Goal: Task Accomplishment & Management: Use online tool/utility

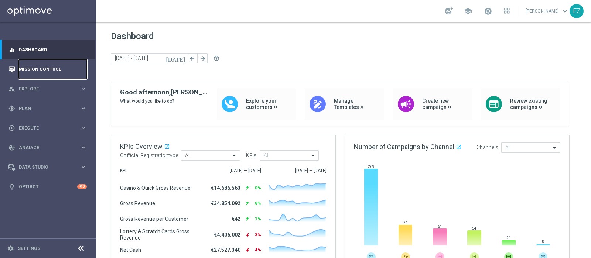
click at [40, 64] on link "Mission Control" at bounding box center [53, 69] width 68 height 20
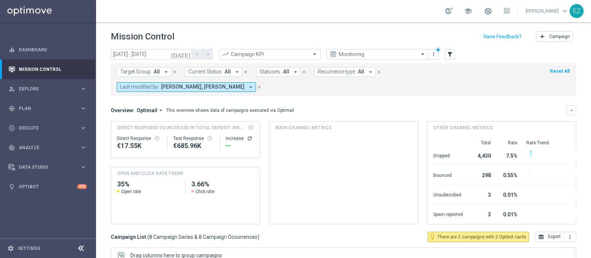
click at [184, 54] on icon "[DATE]" at bounding box center [181, 54] width 20 height 7
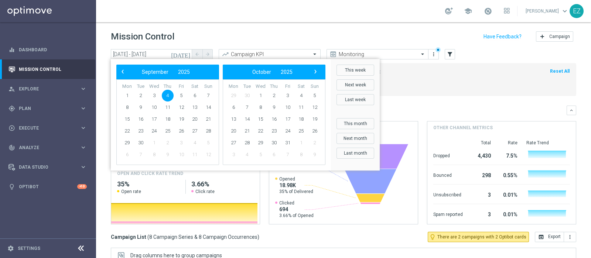
click at [280, 23] on header "Mission Control add Campaign" at bounding box center [343, 35] width 495 height 27
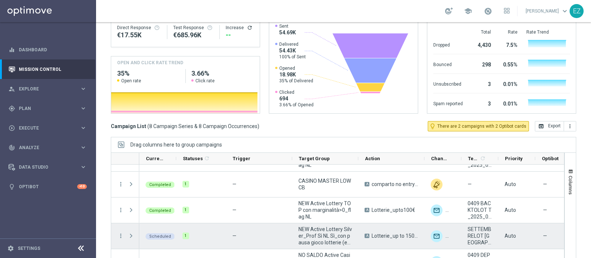
scroll to position [72, 0]
click at [120, 232] on icon "more_vert" at bounding box center [120, 235] width 7 height 7
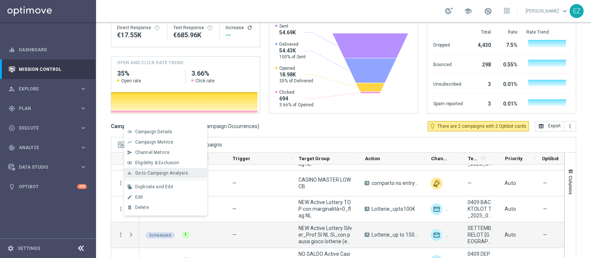
click at [169, 174] on span "Go to Campaign Analysis" at bounding box center [161, 173] width 53 height 5
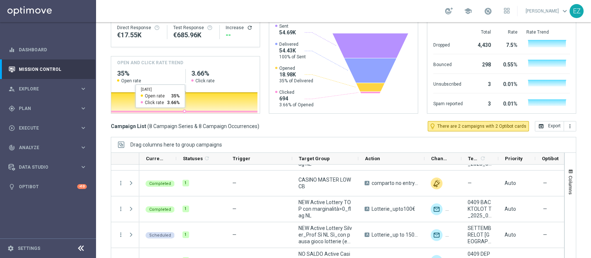
scroll to position [0, 0]
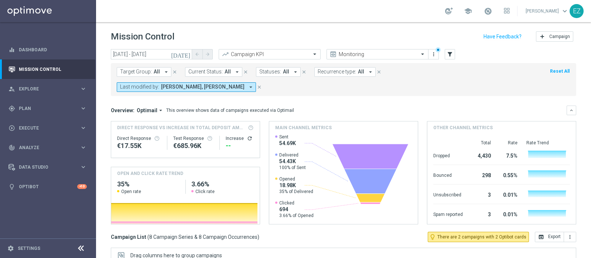
click at [186, 53] on icon "[DATE]" at bounding box center [181, 54] width 20 height 7
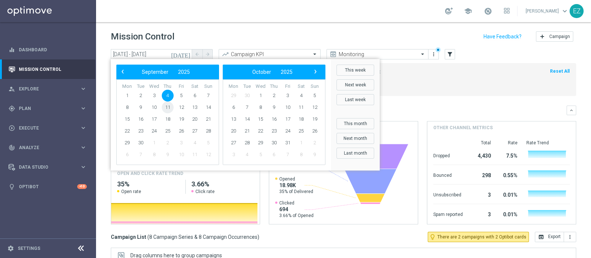
click at [167, 108] on span "11" at bounding box center [168, 108] width 12 height 12
type input "[DATE] - [DATE]"
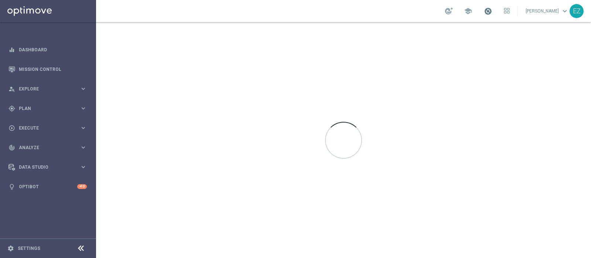
click at [492, 10] on span at bounding box center [488, 11] width 8 height 8
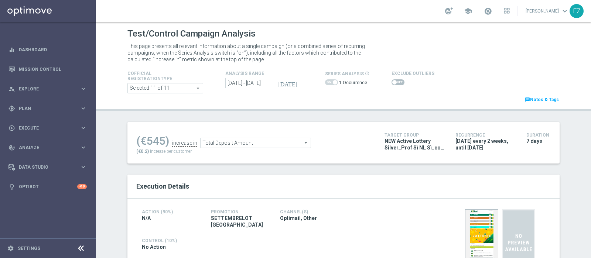
click at [392, 82] on span at bounding box center [394, 82] width 4 height 4
click at [392, 82] on input "checkbox" at bounding box center [398, 82] width 13 height 6
checkbox input "true"
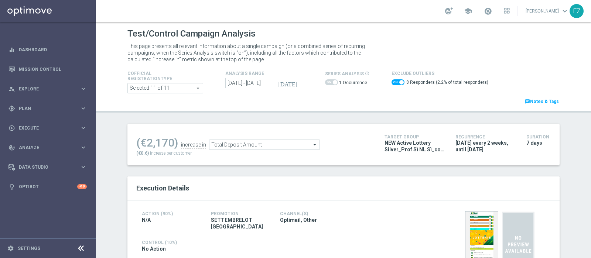
click at [290, 85] on icon "[DATE]" at bounding box center [288, 83] width 20 height 7
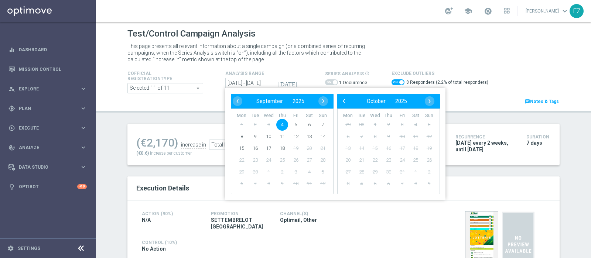
click at [279, 126] on span "4" at bounding box center [282, 125] width 12 height 12
click at [267, 135] on span "10" at bounding box center [269, 137] width 12 height 12
type input "04 Sep 2025 - 10 Sep 2025"
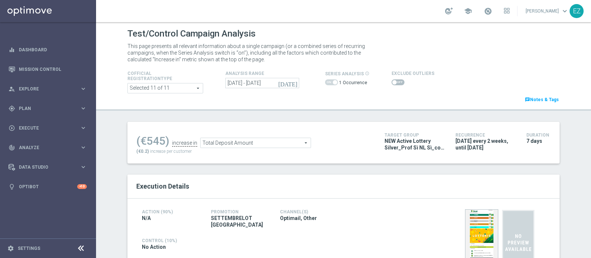
click at [392, 80] on span at bounding box center [394, 82] width 4 height 4
click at [392, 80] on input "checkbox" at bounding box center [398, 82] width 13 height 6
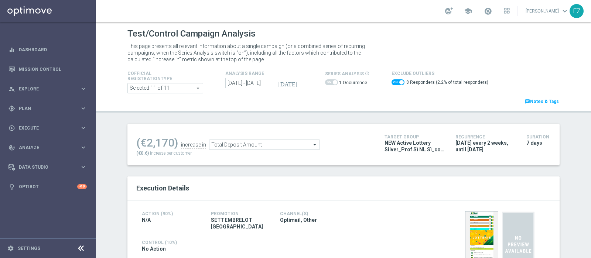
click at [254, 141] on span "Total Deposit Amount" at bounding box center [264, 145] width 110 height 10
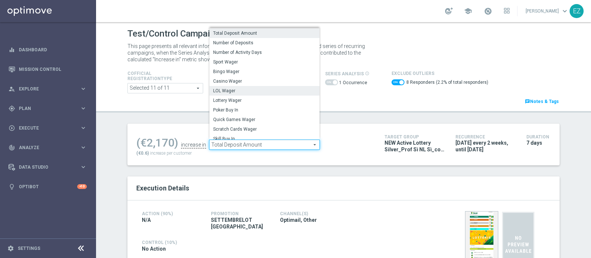
click at [235, 88] on span "LOL Wager" at bounding box center [264, 91] width 103 height 6
checkbox input "false"
type input "LOL Wager"
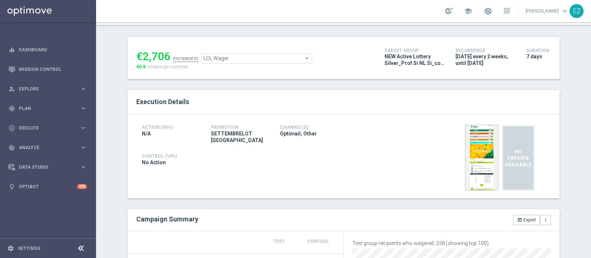
scroll to position [55, 0]
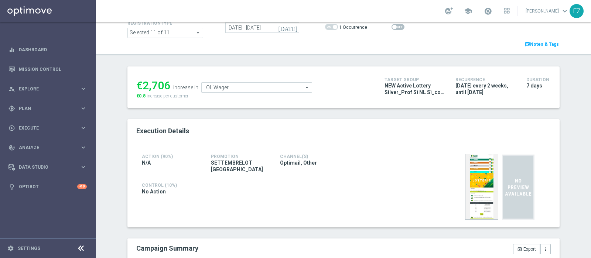
drag, startPoint x: 389, startPoint y: 25, endPoint x: 385, endPoint y: 27, distance: 4.5
click at [392, 25] on span at bounding box center [394, 27] width 4 height 4
click at [392, 25] on input "checkbox" at bounding box center [398, 27] width 13 height 6
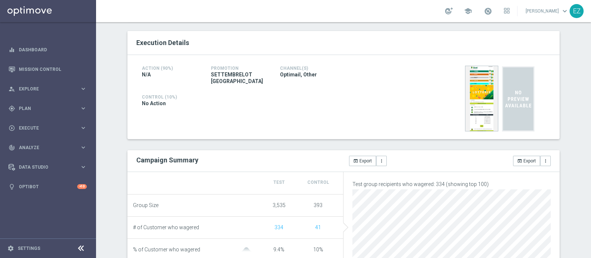
scroll to position [0, 0]
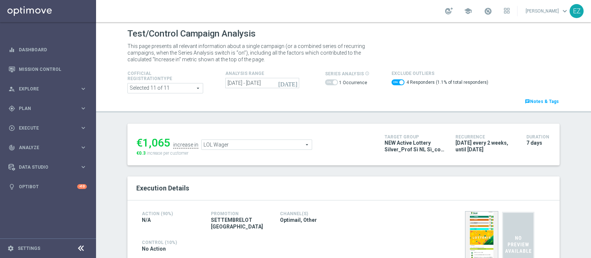
click at [264, 143] on span "LOL Wager" at bounding box center [257, 145] width 110 height 10
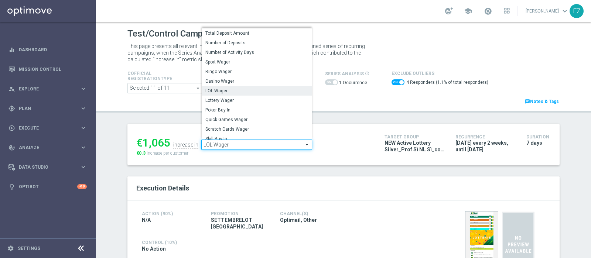
click at [227, 99] on span "Lottery Wager" at bounding box center [256, 101] width 103 height 6
checkbox input "false"
type input "Lottery Wager"
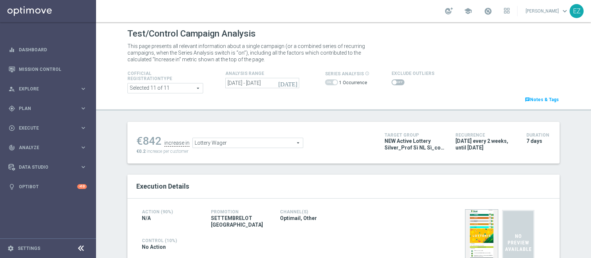
click at [396, 82] on span at bounding box center [398, 82] width 13 height 6
click at [396, 82] on input "checkbox" at bounding box center [398, 82] width 13 height 6
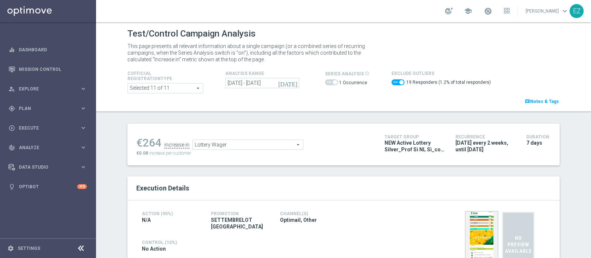
click at [204, 141] on span "Lottery Wager" at bounding box center [248, 145] width 110 height 10
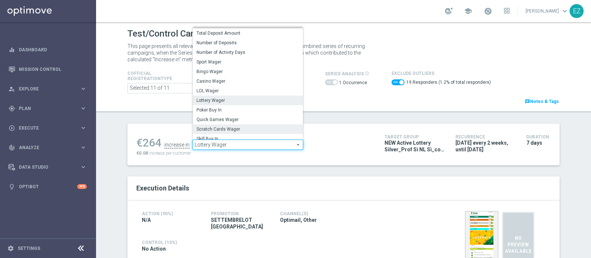
click at [206, 129] on span "Scratch Cards Wager" at bounding box center [248, 129] width 103 height 6
checkbox input "false"
type input "Scratch Cards Wager"
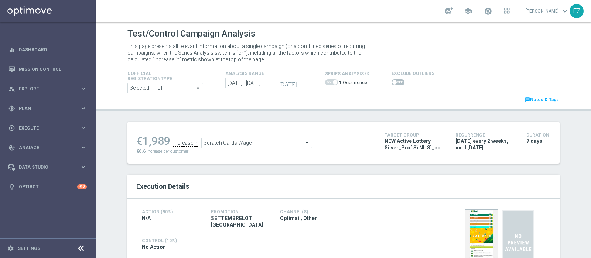
click at [393, 82] on span at bounding box center [398, 82] width 13 height 6
click at [393, 82] on input "checkbox" at bounding box center [398, 82] width 13 height 6
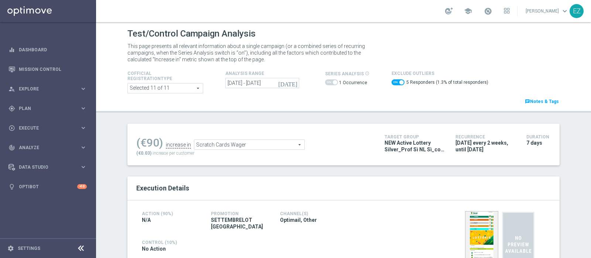
click at [264, 141] on span "Scratch Cards Wager" at bounding box center [249, 145] width 110 height 10
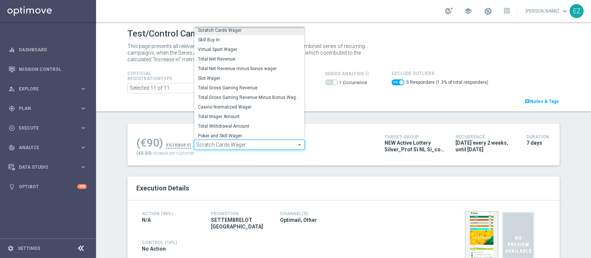
scroll to position [98, 0]
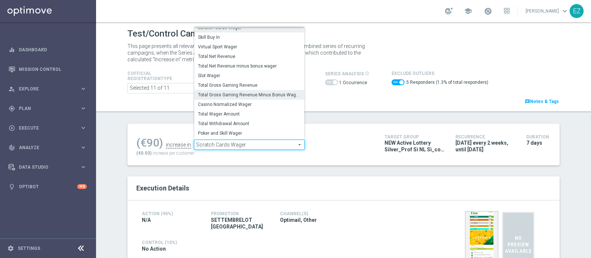
click at [238, 92] on span "Total Gross Gaming Revenue Minus Bonus Wagared" at bounding box center [249, 95] width 103 height 6
checkbox input "false"
type input "Total Gross Gaming Revenue Minus Bonus Wagared"
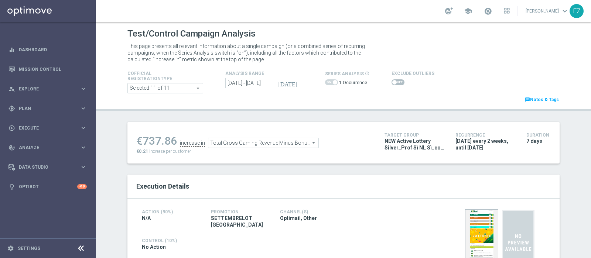
click at [392, 79] on label at bounding box center [398, 82] width 13 height 6
click at [392, 79] on input "checkbox" at bounding box center [398, 82] width 13 height 6
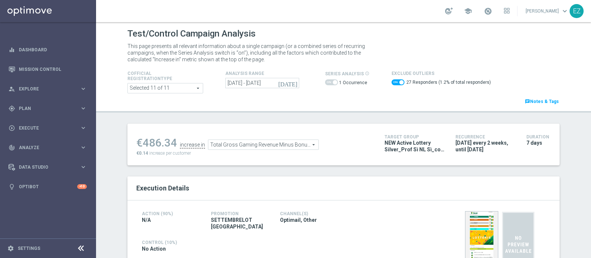
click at [243, 145] on span "Total Gross Gaming Revenue Minus Bonus Wagared" at bounding box center [263, 145] width 110 height 10
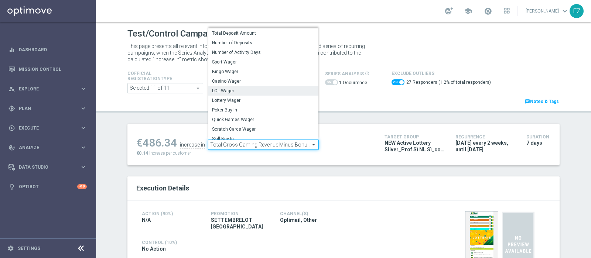
click at [230, 89] on span "LOL Wager" at bounding box center [263, 91] width 103 height 6
checkbox input "false"
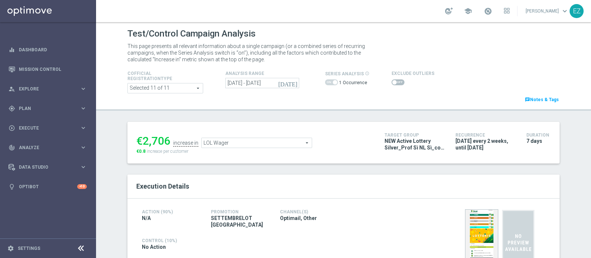
click at [222, 144] on span "LOL Wager" at bounding box center [257, 143] width 110 height 10
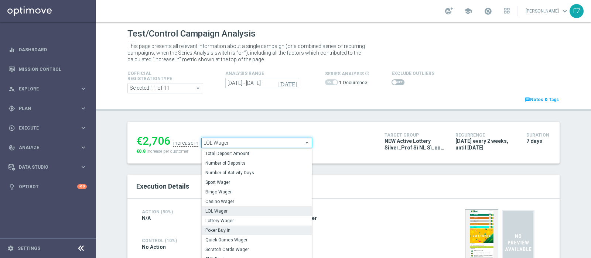
click at [217, 226] on label "Poker Buy In" at bounding box center [257, 231] width 110 height 10
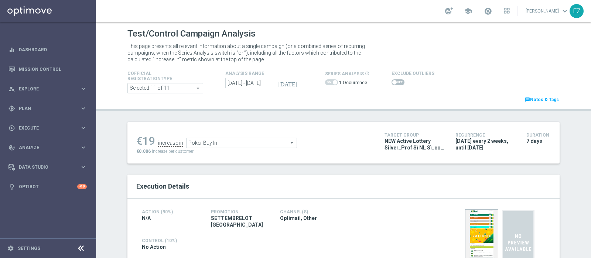
click at [240, 143] on span "Poker Buy In" at bounding box center [242, 143] width 110 height 10
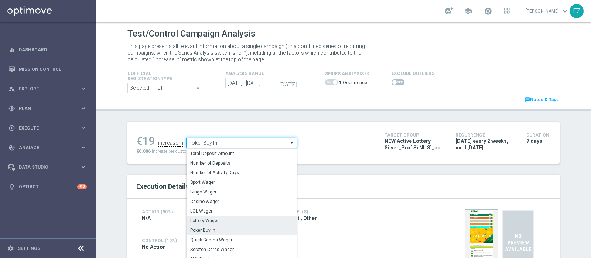
click at [197, 218] on span "Lottery Wager" at bounding box center [241, 221] width 103 height 6
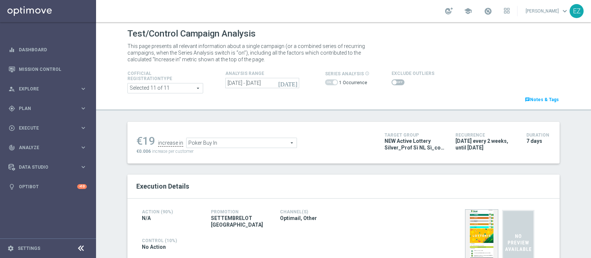
type input "Lottery Wager"
click at [393, 83] on span at bounding box center [398, 82] width 13 height 6
click at [393, 83] on input "checkbox" at bounding box center [398, 82] width 13 height 6
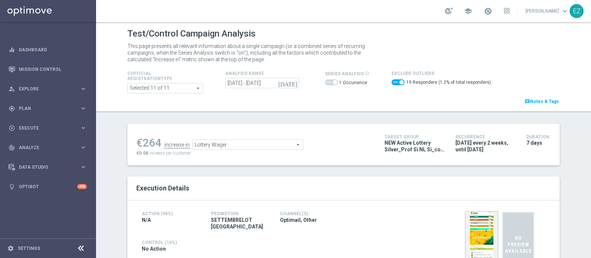
click at [241, 144] on span "Lottery Wager" at bounding box center [248, 145] width 110 height 10
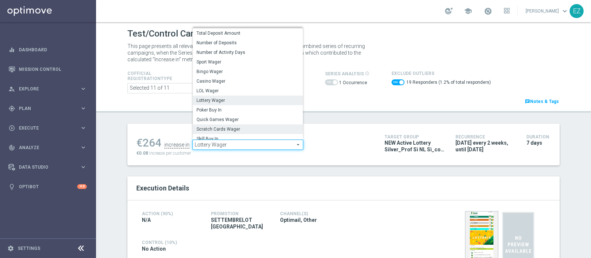
click at [246, 130] on span "Scratch Cards Wager" at bounding box center [248, 129] width 103 height 6
checkbox input "false"
type input "Scratch Cards Wager"
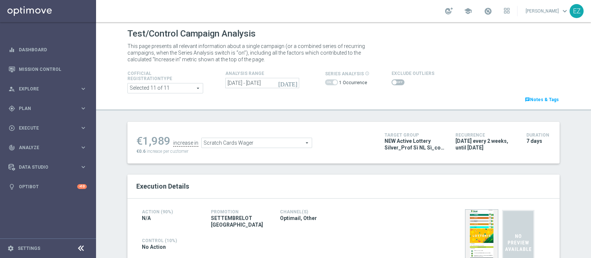
click at [392, 78] on div at bounding box center [413, 82] width 43 height 9
click at [392, 81] on span at bounding box center [394, 82] width 4 height 4
click at [392, 81] on input "checkbox" at bounding box center [398, 82] width 13 height 6
checkbox input "true"
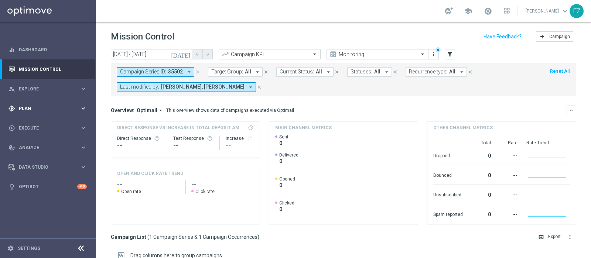
click at [48, 108] on span "Plan" at bounding box center [49, 108] width 61 height 4
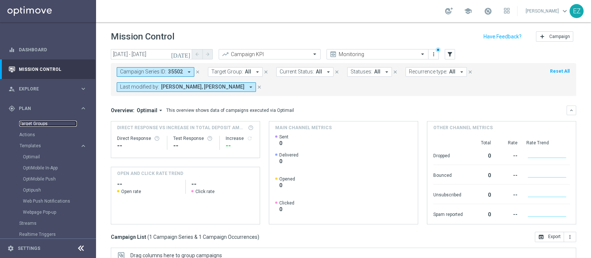
click at [37, 124] on link "Target Groups" at bounding box center [48, 124] width 58 height 6
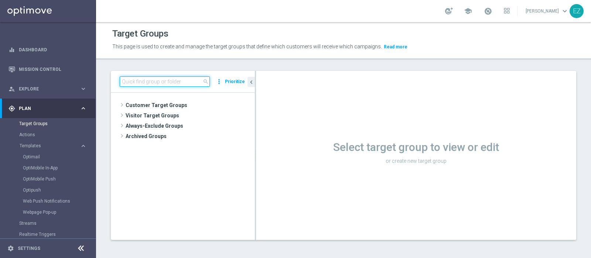
click at [180, 84] on input at bounding box center [165, 81] width 90 height 10
paste input "NO SALDO [PERSON_NAME] MASTER LOW FLAG NL"
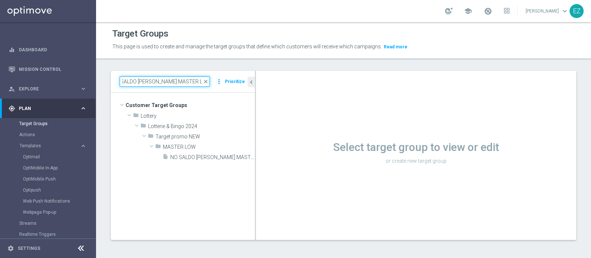
type input "NO SALDO [PERSON_NAME] MASTER LOW FLAG NL"
click at [182, 162] on tree-viewport "Customer Target Groups library_add create_new_folder folder" at bounding box center [183, 166] width 144 height 147
click at [188, 156] on span "NO SALDO [PERSON_NAME] MASTER LOW FLAG NL" at bounding box center [204, 157] width 68 height 6
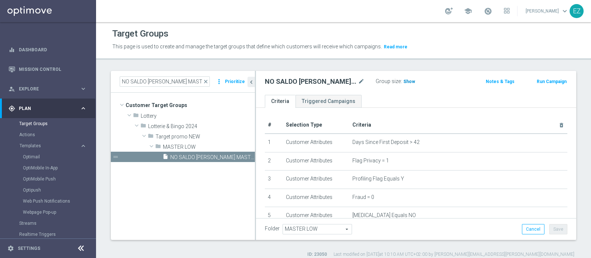
click at [408, 82] on span "Show" at bounding box center [409, 81] width 12 height 5
click at [492, 9] on span at bounding box center [488, 11] width 8 height 8
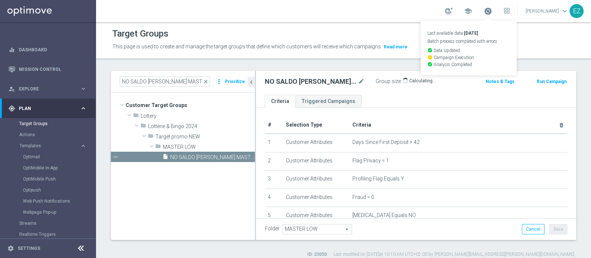
click at [492, 9] on span at bounding box center [488, 11] width 8 height 8
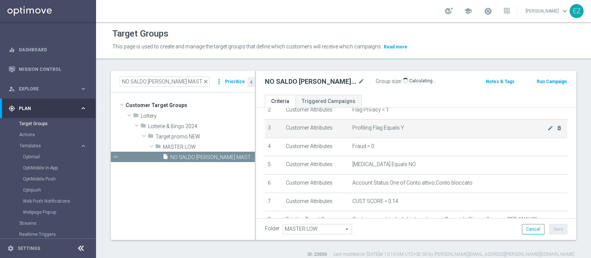
scroll to position [61, 0]
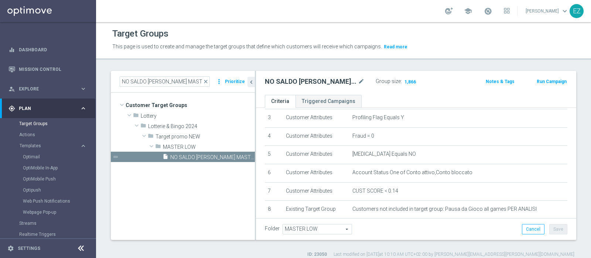
click at [540, 79] on button "Run Campaign" at bounding box center [551, 82] width 31 height 8
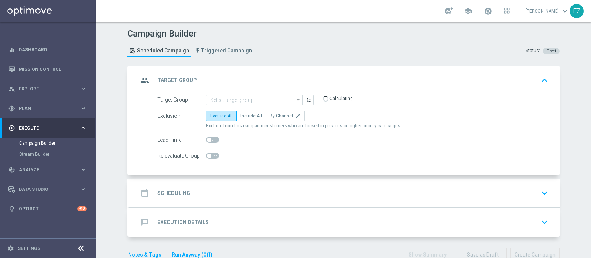
type input "NO SALDO [PERSON_NAME] MASTER LOW FLAG NL"
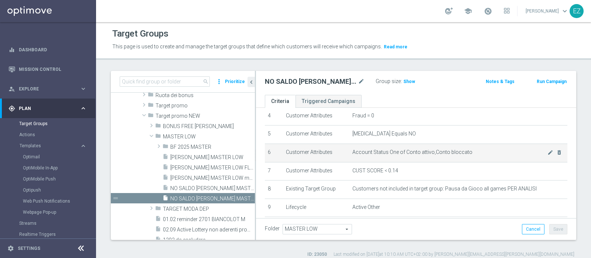
scroll to position [266, 0]
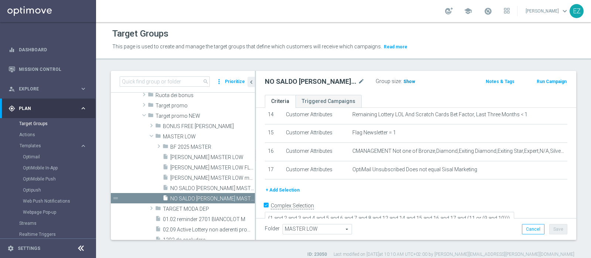
click at [404, 82] on span "Show" at bounding box center [409, 81] width 12 height 5
click at [550, 73] on div "NO SALDO [PERSON_NAME] MASTER LOW FLAG NL mode_edit Group size : Show Calculati…" at bounding box center [416, 83] width 320 height 24
click at [550, 82] on button "Run Campaign" at bounding box center [551, 82] width 31 height 8
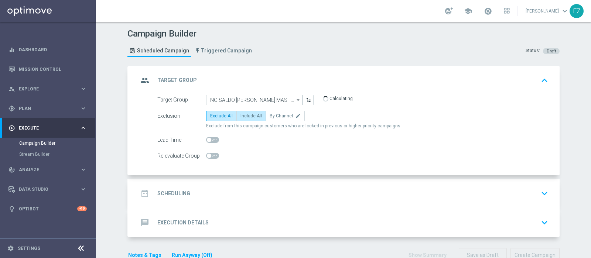
click at [241, 115] on span "Include All" at bounding box center [250, 115] width 21 height 5
click at [241, 115] on input "Include All" at bounding box center [242, 117] width 5 height 5
radio input "true"
click at [185, 197] on div "date_range Scheduling keyboard_arrow_down" at bounding box center [344, 194] width 413 height 14
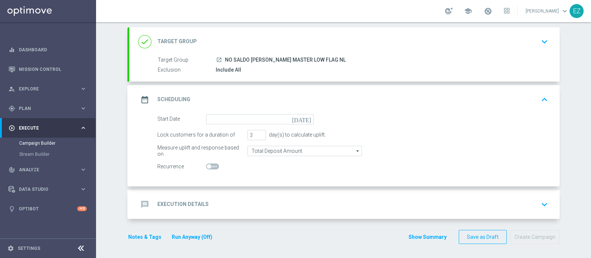
scroll to position [38, 0]
click at [304, 116] on icon "[DATE]" at bounding box center [303, 119] width 22 height 8
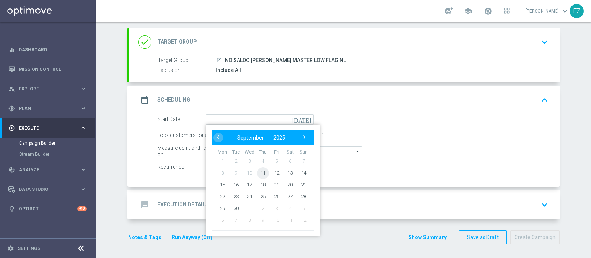
click at [257, 172] on span "11" at bounding box center [263, 173] width 12 height 12
type input "[DATE]"
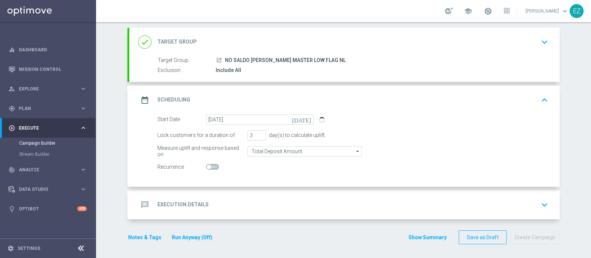
click at [198, 202] on h2 "Execution Details" at bounding box center [182, 204] width 51 height 7
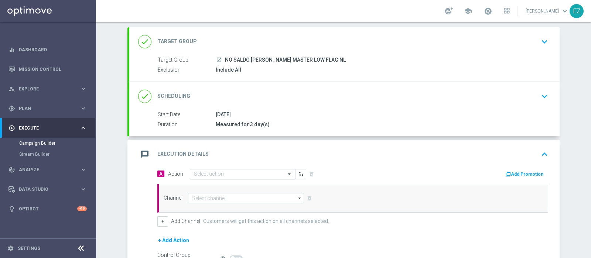
click at [249, 171] on input "text" at bounding box center [235, 174] width 82 height 6
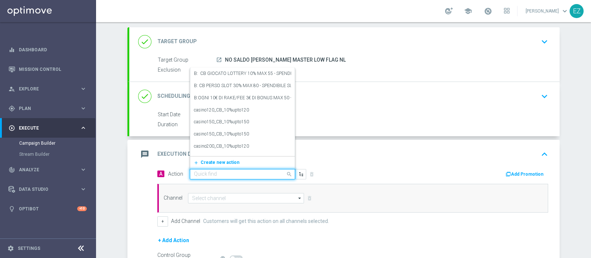
paste input "DEP_100€"
type input "DEP_100€"
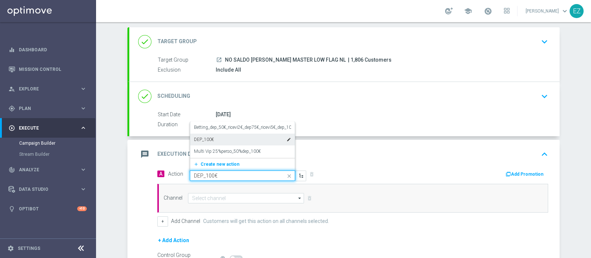
click at [229, 138] on div "DEP_100€ edit" at bounding box center [242, 140] width 97 height 12
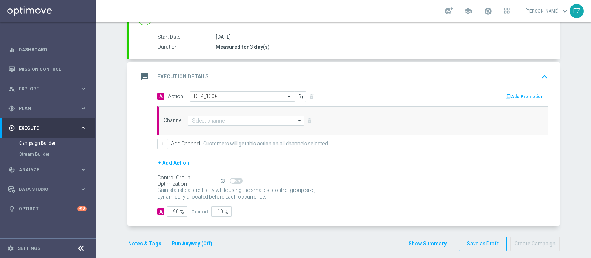
scroll to position [117, 0]
click at [522, 93] on button "Add Promotion" at bounding box center [525, 96] width 41 height 8
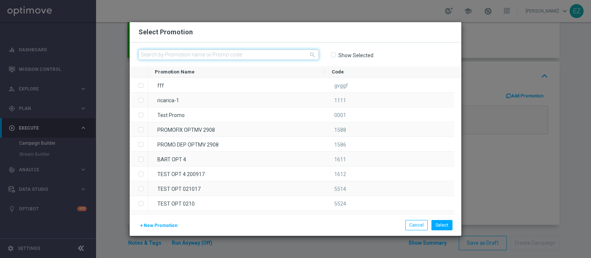
click at [170, 52] on input "text" at bounding box center [229, 54] width 180 height 10
paste input "1109 LOT DEP G"
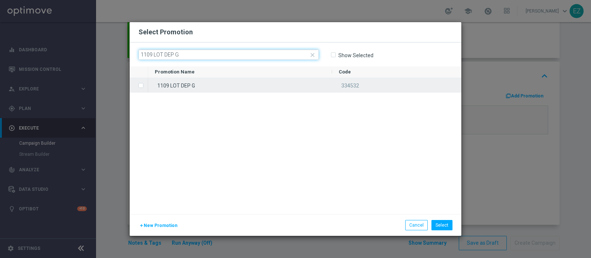
type input "1109 LOT DEP G"
click at [238, 89] on div "1109 LOT DEP G" at bounding box center [240, 85] width 184 height 14
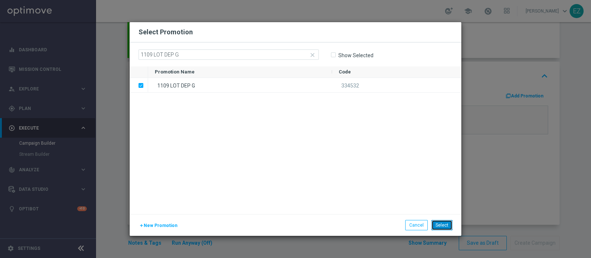
click at [437, 227] on button "Select" at bounding box center [441, 225] width 21 height 10
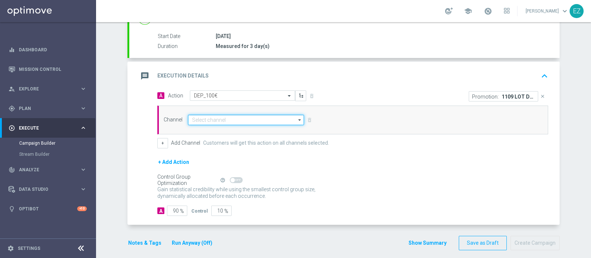
click at [214, 117] on input at bounding box center [246, 120] width 116 height 10
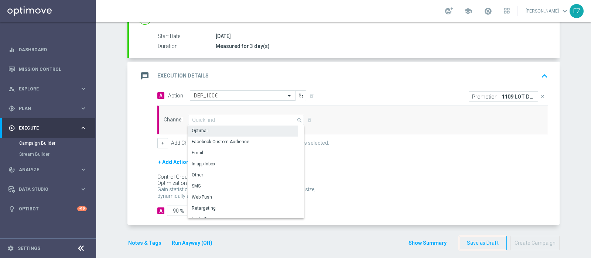
click at [217, 132] on div "Optimail" at bounding box center [243, 131] width 110 height 10
type input "Optimail"
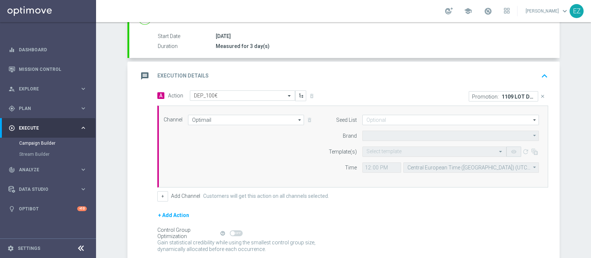
type input "Sisal Marketing"
click at [403, 150] on input "text" at bounding box center [426, 152] width 121 height 6
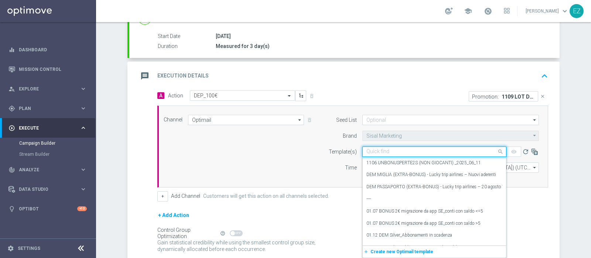
paste input "1109 LOT DEP G"
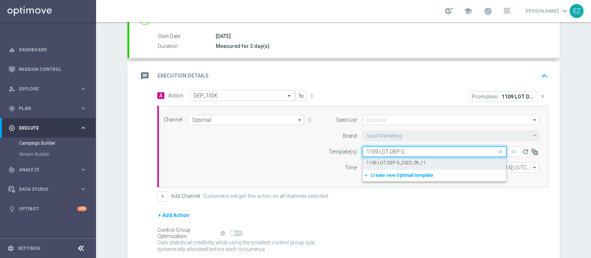
click at [382, 160] on label "1109 LOT DEP G_2025_09_11" at bounding box center [395, 163] width 59 height 6
type input "1109 LOT DEP G"
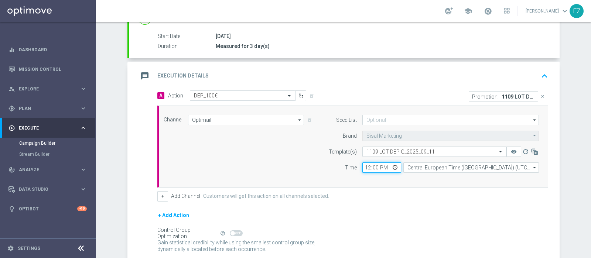
click at [363, 167] on input "12:00" at bounding box center [381, 168] width 39 height 10
type input "17:00"
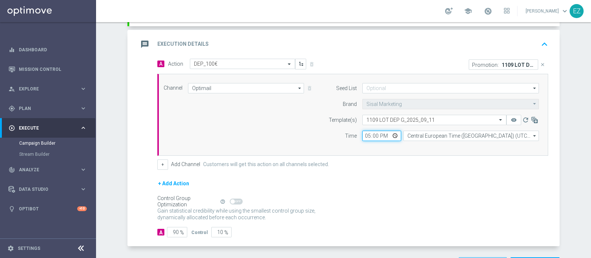
scroll to position [150, 0]
click at [159, 163] on button "+" at bounding box center [162, 164] width 11 height 10
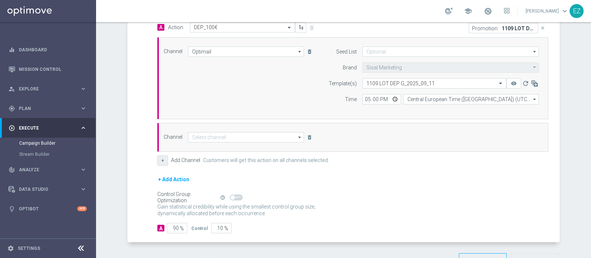
scroll to position [186, 0]
click at [254, 140] on input at bounding box center [246, 137] width 116 height 10
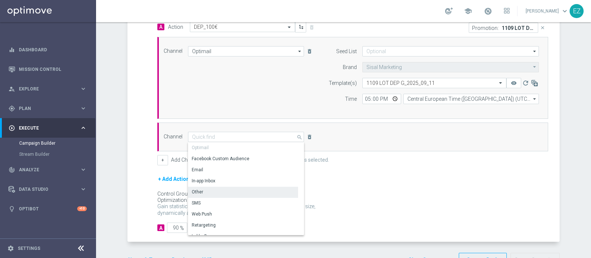
click at [226, 192] on div "Other" at bounding box center [243, 192] width 110 height 10
type input "Other"
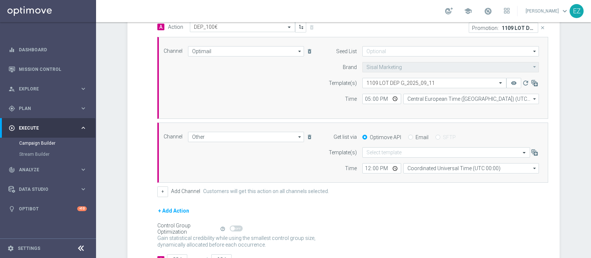
click at [408, 137] on input "Email" at bounding box center [410, 138] width 5 height 5
radio input "true"
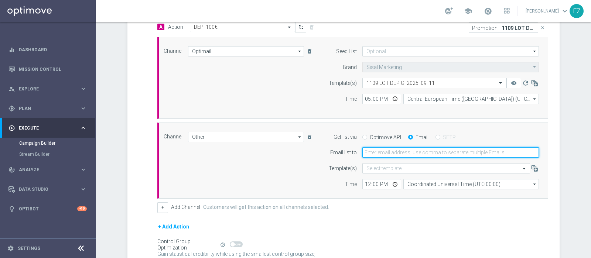
click at [393, 150] on input "email" at bounding box center [450, 152] width 177 height 10
type input "[PERSON_NAME][EMAIL_ADDRESS][PERSON_NAME][DOMAIN_NAME]"
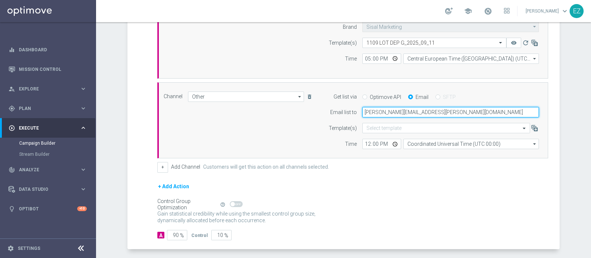
scroll to position [226, 0]
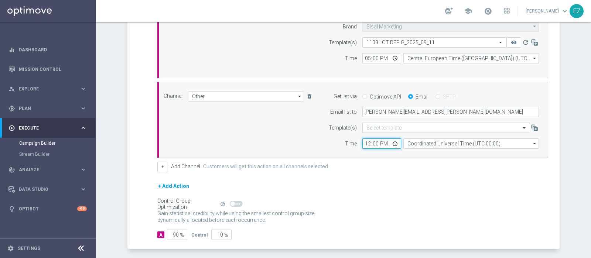
click at [363, 145] on input "12:00" at bounding box center [381, 144] width 39 height 10
type input "17:00"
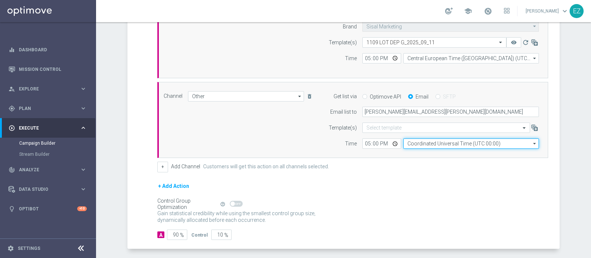
click at [423, 140] on input "Coordinated Universal Time (UTC 00:00)" at bounding box center [471, 144] width 136 height 10
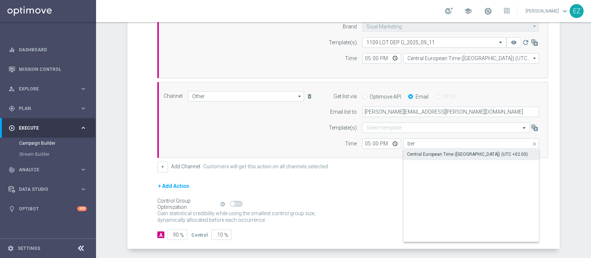
click at [421, 156] on div "Central European Time ([GEOGRAPHIC_DATA]) (UTC +02:00)" at bounding box center [467, 154] width 121 height 7
type input "Central European Time ([GEOGRAPHIC_DATA]) (UTC +02:00)"
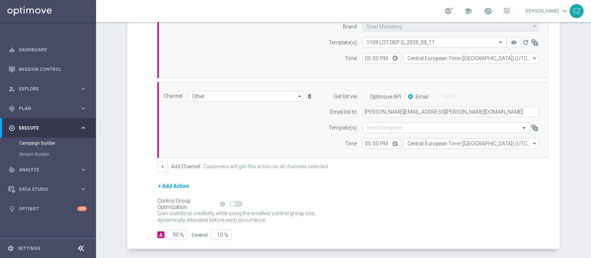
scroll to position [256, 0]
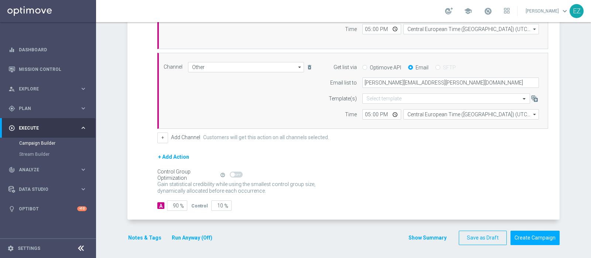
click at [173, 238] on button "Run Anyway (Off)" at bounding box center [192, 237] width 42 height 9
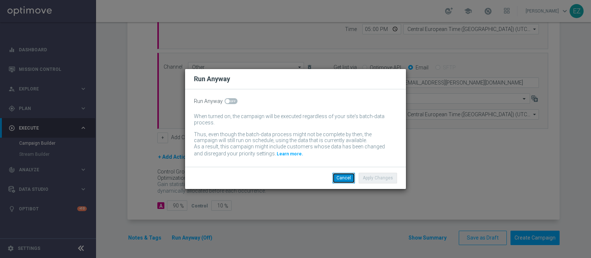
click at [340, 175] on button "Cancel" at bounding box center [343, 178] width 23 height 10
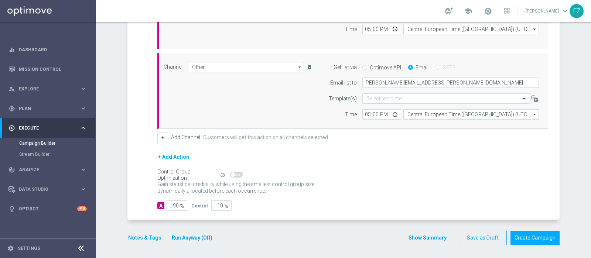
click at [144, 239] on button "Notes & Tags" at bounding box center [144, 237] width 35 height 9
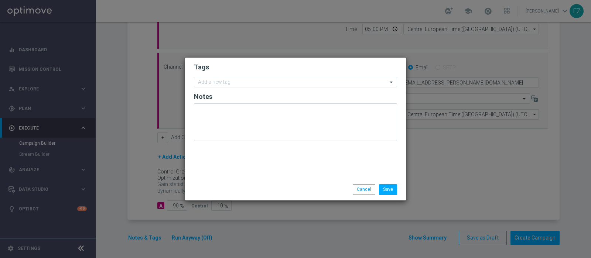
click at [249, 83] on input "text" at bounding box center [292, 82] width 189 height 6
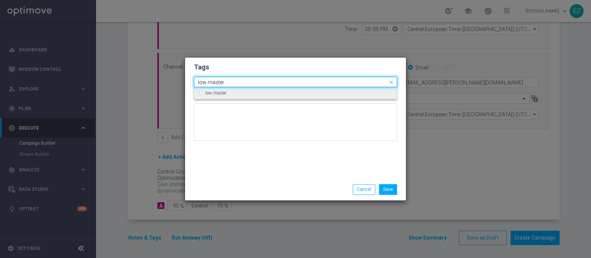
click at [242, 97] on div "low master" at bounding box center [295, 93] width 195 height 12
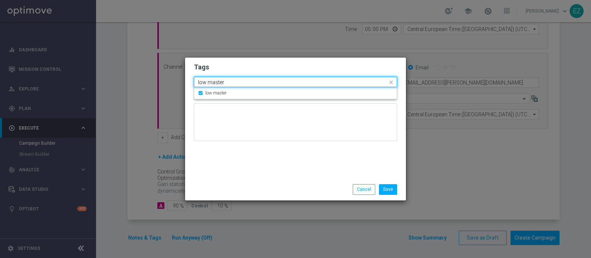
drag, startPoint x: 236, startPoint y: 82, endPoint x: 173, endPoint y: 85, distance: 62.8
click at [173, 85] on modal-container "Tags Quick find × low master low master low master Notes Save Cancel" at bounding box center [295, 129] width 591 height 258
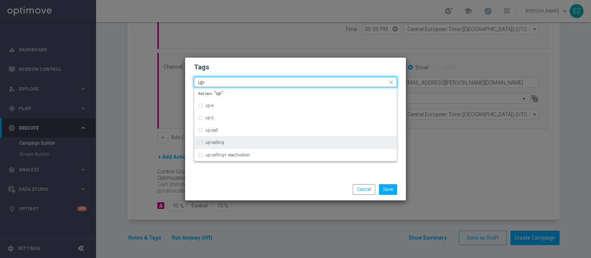
click at [220, 141] on label "up-selling" at bounding box center [214, 142] width 19 height 4
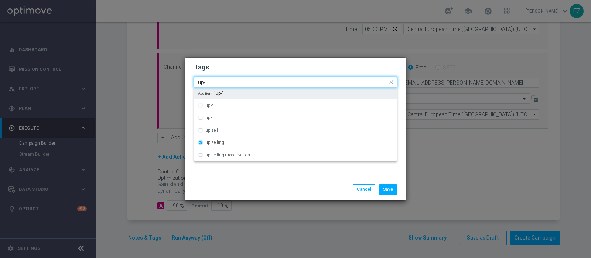
drag, startPoint x: 214, startPoint y: 81, endPoint x: 162, endPoint y: 86, distance: 52.4
click at [162, 86] on modal-container "Tags Quick find × low master × up-selling up- up-e up-s up-sell up-selling up-s…" at bounding box center [295, 129] width 591 height 258
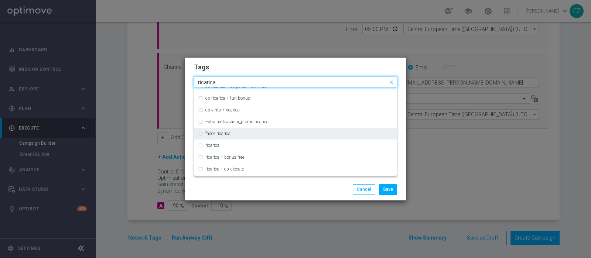
scroll to position [222, 0]
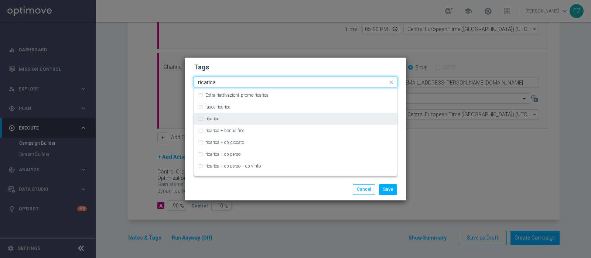
click at [217, 120] on label "ricarica" at bounding box center [212, 119] width 14 height 4
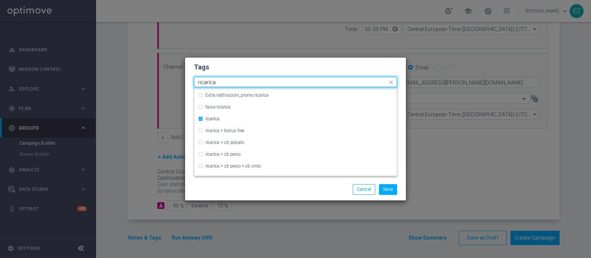
drag, startPoint x: 226, startPoint y: 80, endPoint x: 112, endPoint y: 76, distance: 113.8
click at [112, 76] on modal-container "Tags Quick find × low master × up-selling × ricarica ricarica cb ricarica + cb …" at bounding box center [295, 129] width 591 height 258
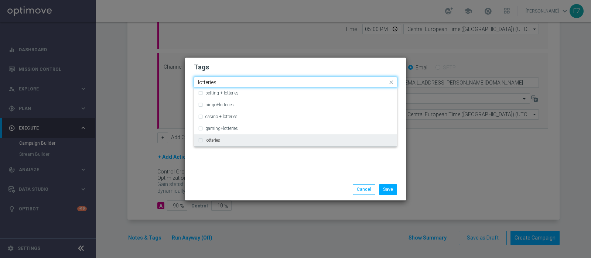
click at [204, 141] on div "lotteries" at bounding box center [295, 140] width 195 height 12
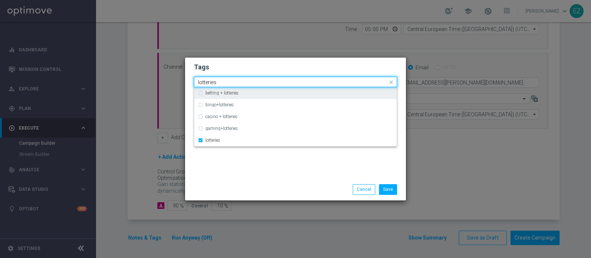
click at [205, 82] on input "lotteries" at bounding box center [292, 82] width 189 height 6
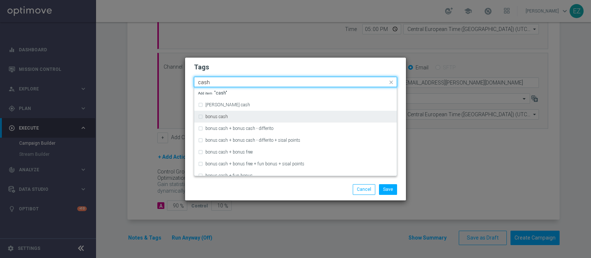
click at [228, 120] on div "bonus cash" at bounding box center [295, 117] width 195 height 12
type input "cash"
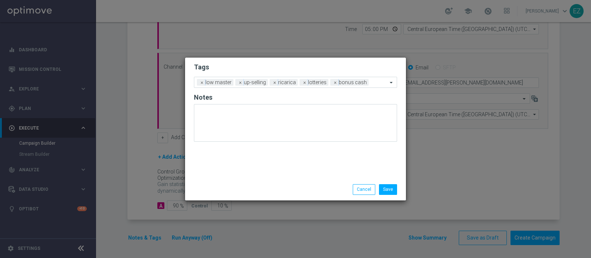
click at [254, 189] on div "Save Cancel" at bounding box center [295, 189] width 214 height 10
click at [397, 190] on li "Save" at bounding box center [388, 189] width 22 height 10
click at [395, 190] on button "Save" at bounding box center [388, 189] width 18 height 10
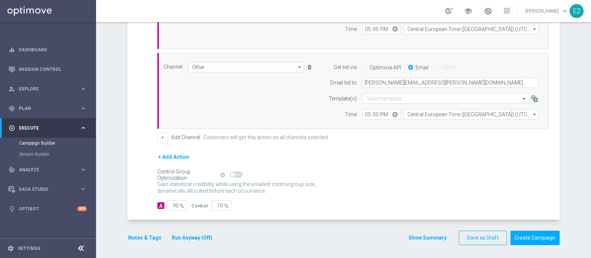
click at [427, 240] on button "Show Summary" at bounding box center [427, 238] width 39 height 8
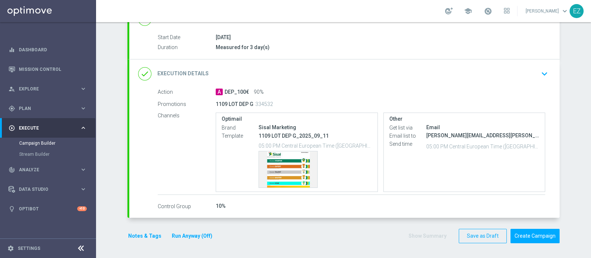
scroll to position [115, 0]
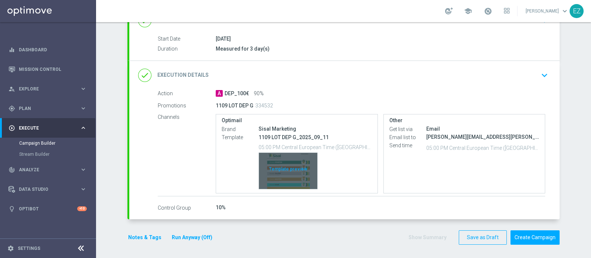
click at [279, 171] on div "Template preview" at bounding box center [288, 171] width 58 height 36
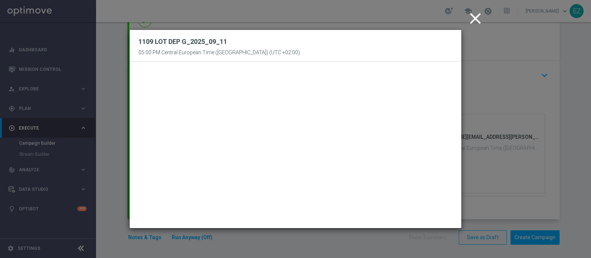
click at [474, 19] on icon "close" at bounding box center [475, 18] width 18 height 18
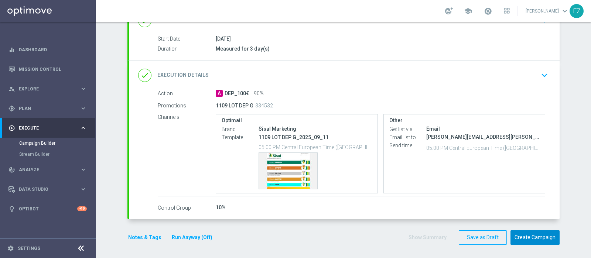
click at [528, 241] on button "Create Campaign" at bounding box center [534, 237] width 49 height 14
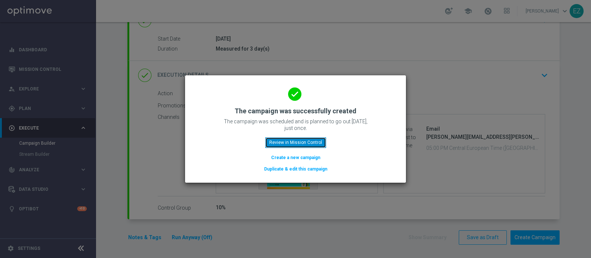
click at [270, 144] on button "Review in Mission Control" at bounding box center [295, 142] width 61 height 10
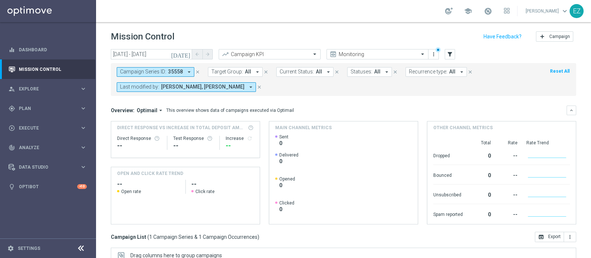
scroll to position [126, 0]
